Goal: Task Accomplishment & Management: Use online tool/utility

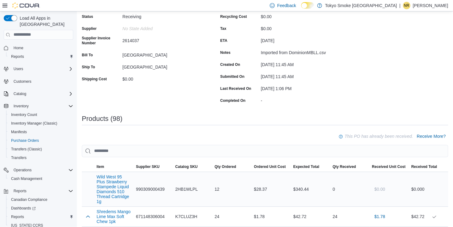
scroll to position [92, 0]
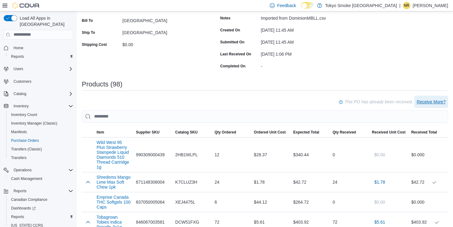
click at [438, 103] on span "Receive More?" at bounding box center [431, 102] width 29 height 6
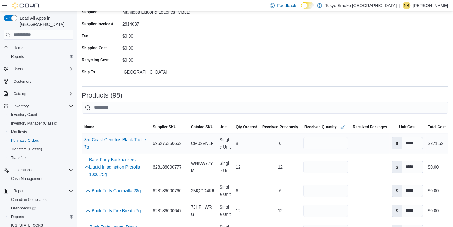
scroll to position [62, 0]
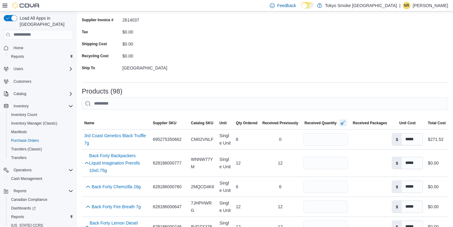
click at [346, 123] on button "button" at bounding box center [343, 122] width 7 height 7
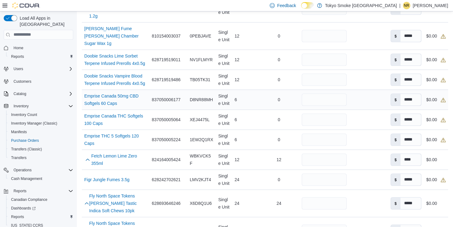
scroll to position [523, 0]
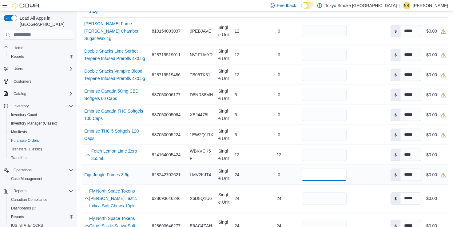
click at [335, 169] on input "number" at bounding box center [324, 175] width 45 height 12
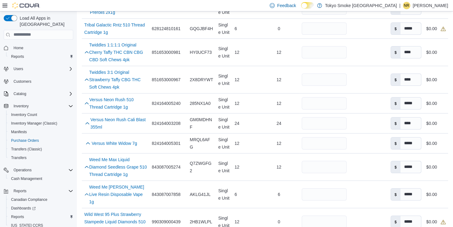
scroll to position [2150, 0]
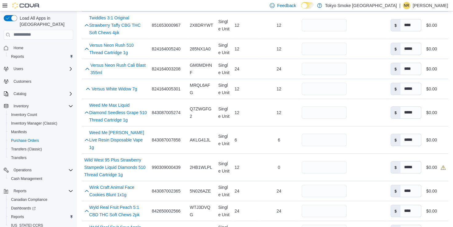
type input "**"
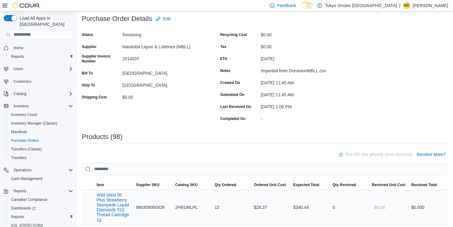
scroll to position [92, 0]
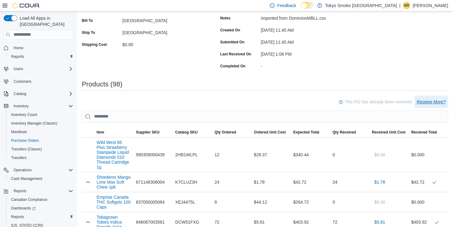
click at [431, 102] on span "Receive More?" at bounding box center [431, 102] width 29 height 6
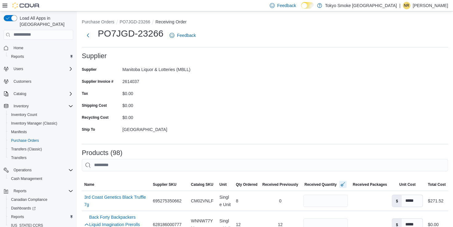
click at [345, 186] on button "button" at bounding box center [343, 184] width 7 height 7
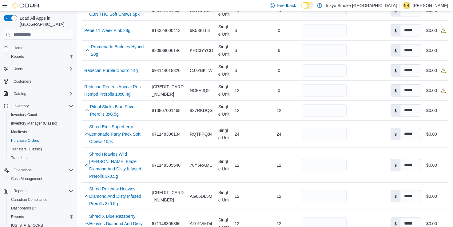
scroll to position [1355, 0]
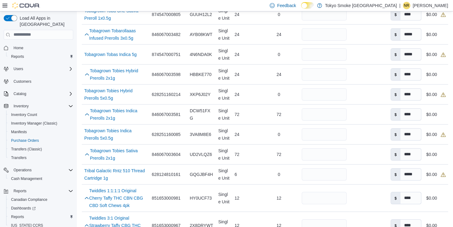
scroll to position [1934, 0]
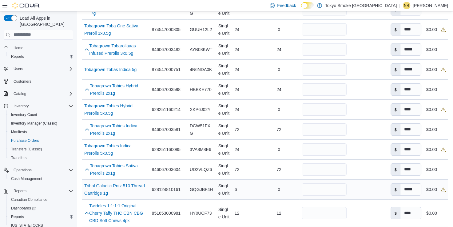
type input "**"
click at [338, 183] on input "number" at bounding box center [324, 189] width 45 height 12
type input "*"
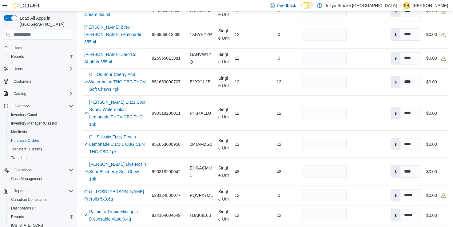
scroll to position [1041, 0]
click at [333, 189] on input "number" at bounding box center [324, 195] width 45 height 12
type input "**"
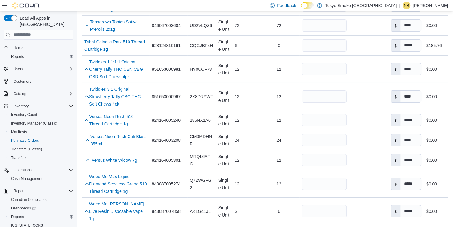
scroll to position [2150, 0]
